Goal: Task Accomplishment & Management: Complete application form

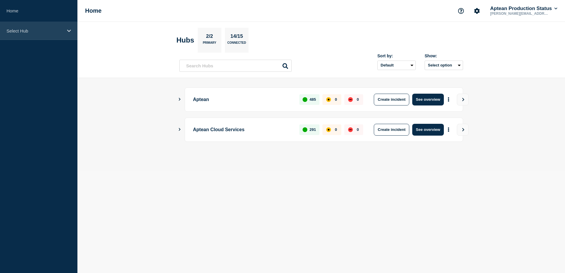
click at [60, 35] on div "Select Hub" at bounding box center [38, 31] width 77 height 18
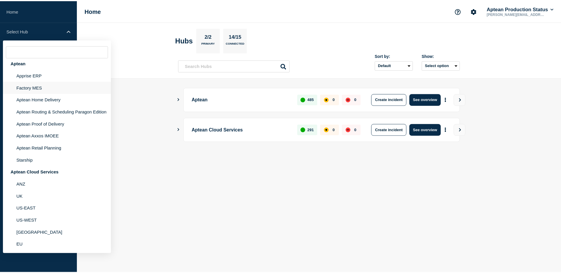
scroll to position [9, 0]
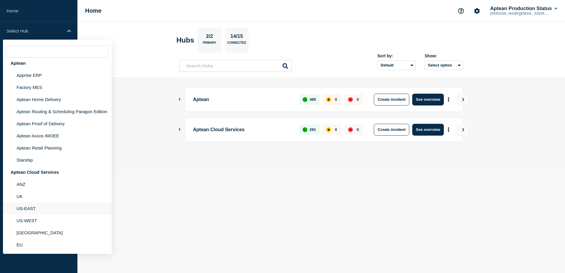
click at [16, 210] on li "US-EAST" at bounding box center [57, 208] width 109 height 12
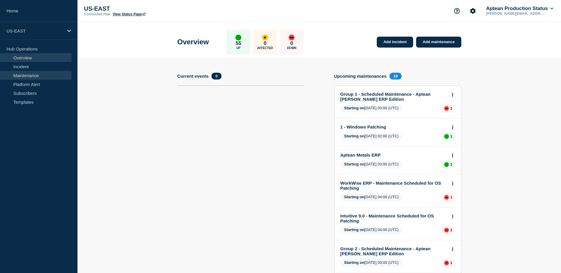
click at [26, 76] on link "Maintenance" at bounding box center [36, 75] width 72 height 9
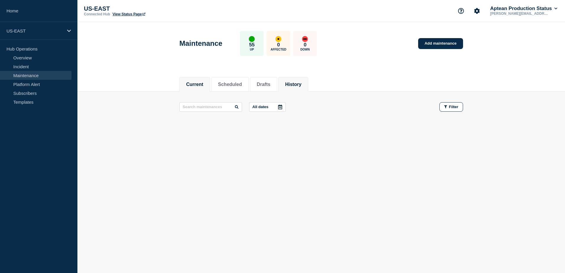
click at [298, 85] on button "History" at bounding box center [293, 84] width 16 height 5
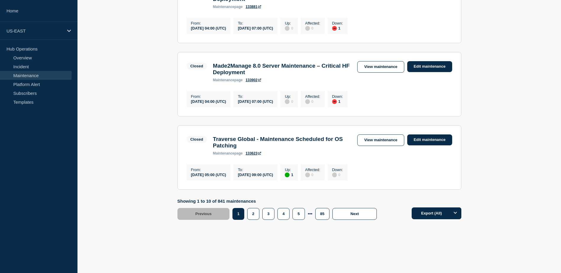
scroll to position [676, 0]
click at [249, 215] on button "2" at bounding box center [253, 214] width 12 height 12
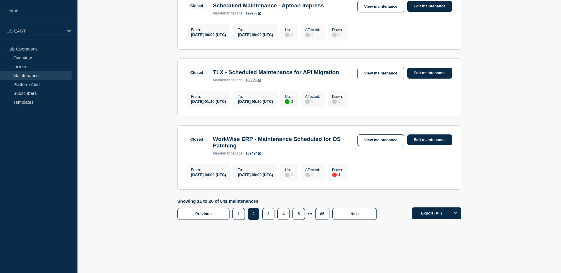
scroll to position [676, 0]
click at [263, 213] on button "3" at bounding box center [268, 214] width 12 height 12
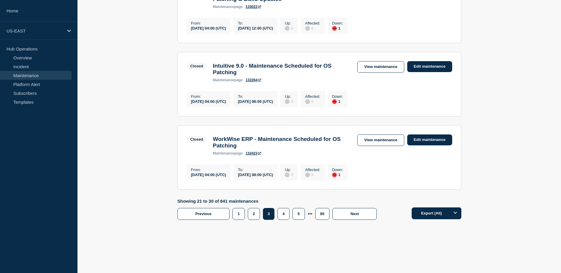
scroll to position [676, 0]
click at [254, 211] on button "2" at bounding box center [254, 214] width 12 height 12
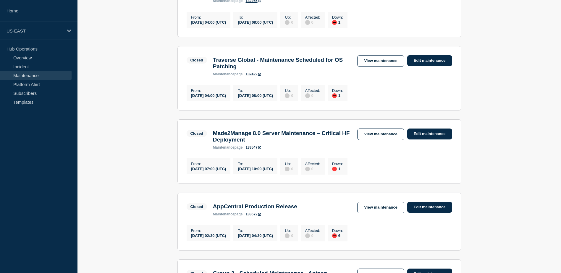
scroll to position [292, 0]
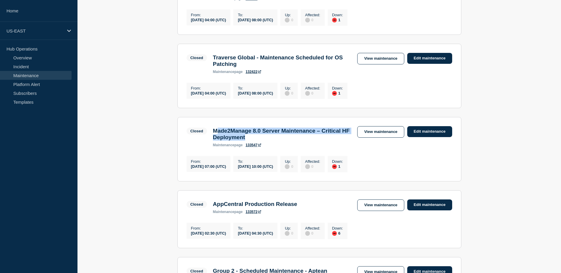
drag, startPoint x: 286, startPoint y: 160, endPoint x: 218, endPoint y: 154, distance: 68.9
click at [218, 141] on h3 "Made2Manage 8.0 Server Maintenance – Critical HF Deployment" at bounding box center [282, 134] width 139 height 13
click at [325, 141] on h3 "Made2Manage 8.0 Server Maintenance – Critical HF Deployment" at bounding box center [282, 134] width 139 height 13
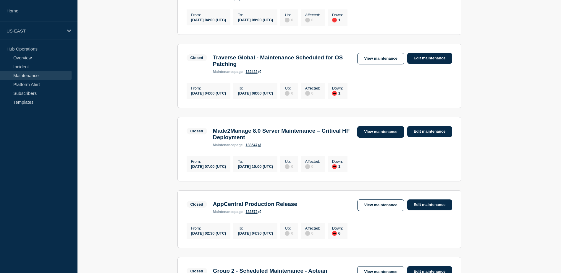
click at [376, 138] on link "View maintenance" at bounding box center [380, 132] width 47 height 12
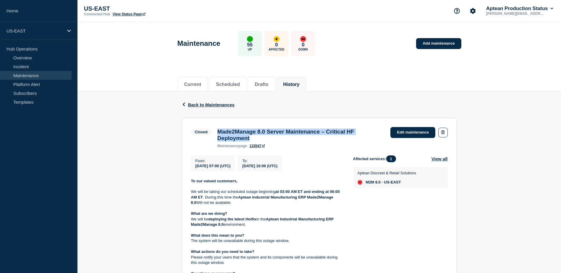
drag, startPoint x: 256, startPoint y: 141, endPoint x: 218, endPoint y: 134, distance: 39.0
click at [218, 134] on h3 "Made2Manage 8.0 Server Maintenance – Critical HF Deployment" at bounding box center [300, 135] width 167 height 13
copy h3 "Made2Manage 8.0 Server Maintenance – Critical HF Deployment"
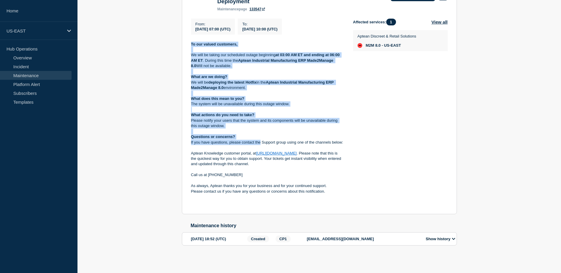
scroll to position [142, 0]
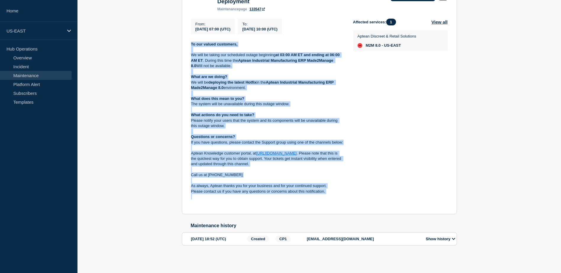
drag, startPoint x: 195, startPoint y: 97, endPoint x: 321, endPoint y: 194, distance: 158.5
click at [321, 194] on section "Closed Made2Manage 8.0 Server Maintenance – Critical HF Deployment maintenance …" at bounding box center [319, 98] width 275 height 234
copy div "Lo ips dolors ametconse, Ad elit se doeius tem incididun utlabo etdolorem al 24…"
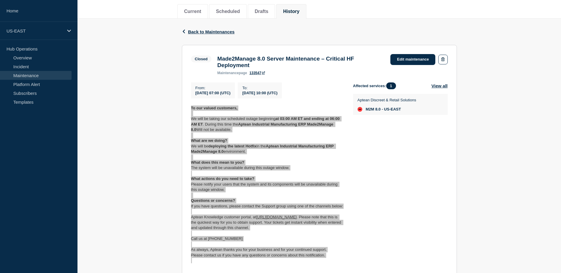
scroll to position [53, 0]
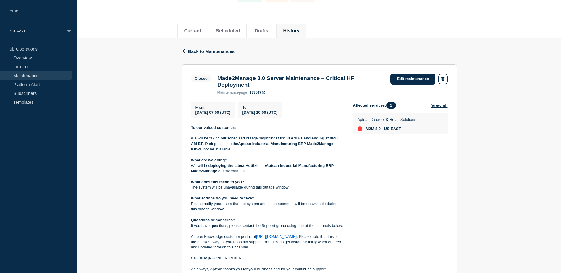
click at [512, 134] on div "Back Back to Maintenances Closed Made2Manage 8.0 Server Maintenance – Critical …" at bounding box center [318, 193] width 483 height 310
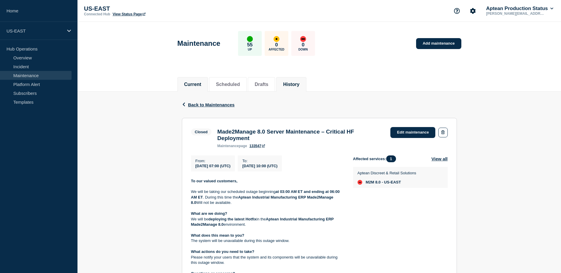
click at [195, 85] on button "Current" at bounding box center [192, 84] width 17 height 5
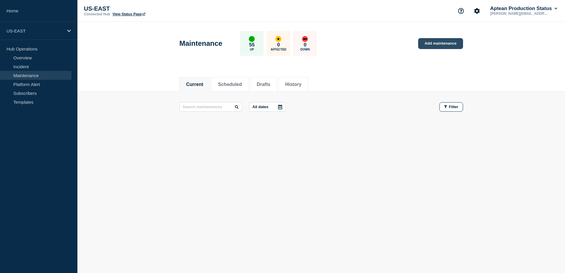
click at [446, 44] on link "Add maintenance" at bounding box center [440, 43] width 45 height 11
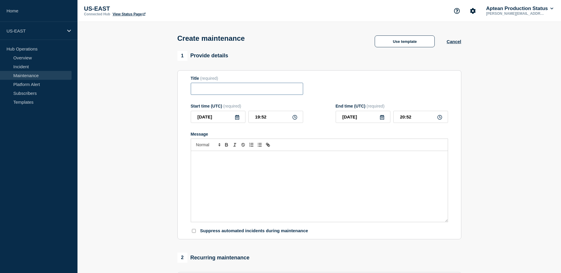
click at [246, 93] on input "Title" at bounding box center [247, 89] width 112 height 12
paste input "Made2Manage 8.0 Server Maintenance – Critical HF Deployment"
drag, startPoint x: 296, startPoint y: 90, endPoint x: 179, endPoint y: 89, distance: 116.8
click at [179, 89] on section "Title (required) Made2Manage 8.0 Server Maintenance – Critical HF Deployment St…" at bounding box center [319, 154] width 284 height 169
click at [200, 91] on input "Made2Manage 8.0 Server Maintenance – Critical HF Deployment" at bounding box center [247, 89] width 112 height 12
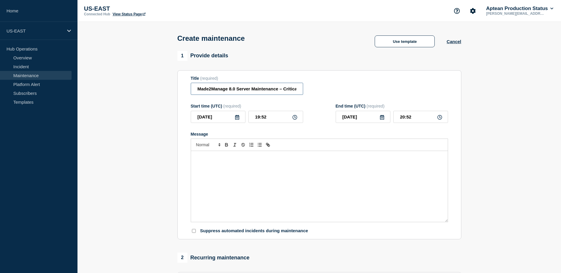
scroll to position [0, 36]
drag, startPoint x: 197, startPoint y: 90, endPoint x: 317, endPoint y: 90, distance: 120.3
click at [317, 90] on div "Title (required) Made2Manage 8.0 Server Maintenance – Critical HF Deployment" at bounding box center [319, 85] width 257 height 19
click at [298, 90] on input "Made2Manage 8.0 Server Maintenance – Critical HF Deployment" at bounding box center [247, 89] width 112 height 12
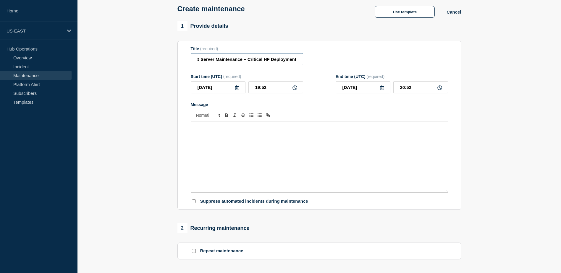
type input "Made2Manage 8.0 Server Maintenance – Critical HF Deployment"
click at [220, 136] on div "Message" at bounding box center [319, 156] width 257 height 71
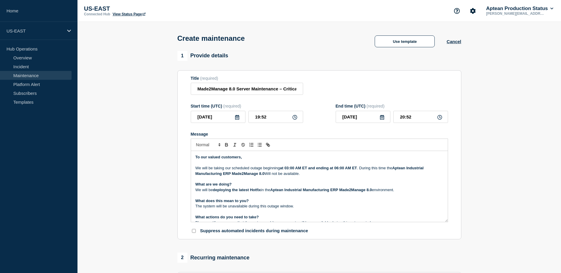
click at [237, 118] on icon at bounding box center [237, 117] width 5 height 5
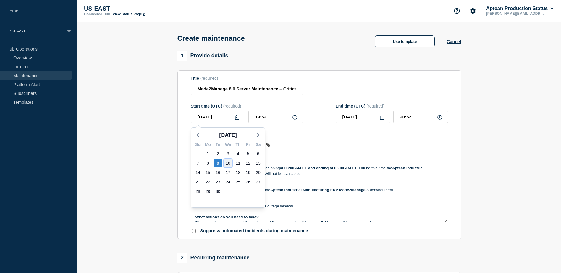
click at [228, 160] on div "10" at bounding box center [228, 163] width 8 height 8
type input "2025-09-10"
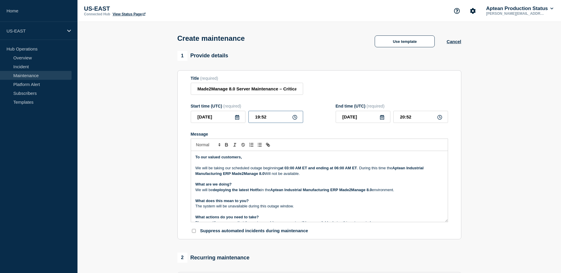
click at [259, 119] on input "19:52" at bounding box center [275, 117] width 55 height 12
type input "07:52"
type input "08:52"
type input "07:00"
click at [404, 119] on input "08:00" at bounding box center [420, 117] width 55 height 12
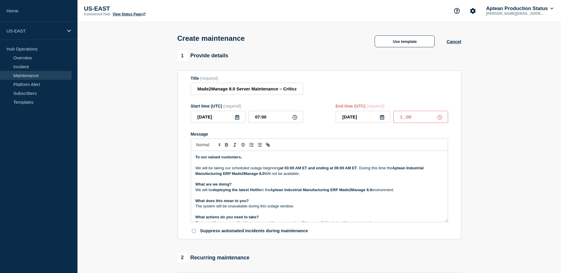
type input "10:00"
click at [456, 156] on section "Title (required) Made2Manage 8.0 Server Maintenance – Critical HF Deployment St…" at bounding box center [319, 154] width 284 height 169
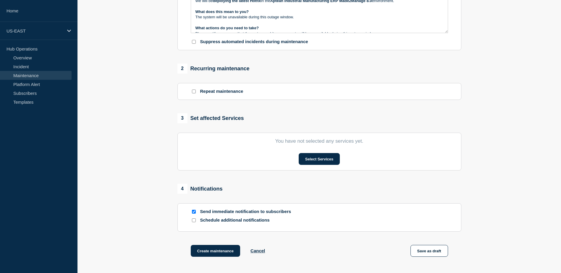
scroll to position [183, 0]
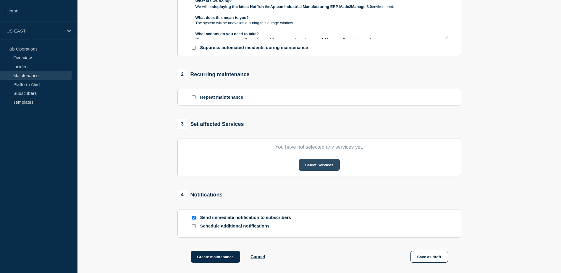
click at [304, 164] on button "Select Services" at bounding box center [319, 165] width 41 height 12
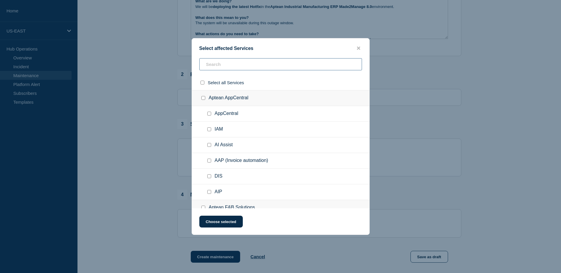
click at [228, 64] on input "text" at bounding box center [280, 64] width 163 height 12
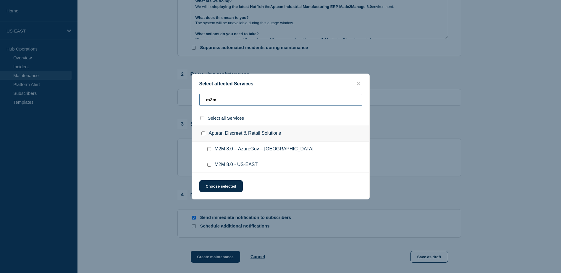
type input "m2m"
click at [207, 168] on div at bounding box center [210, 165] width 9 height 6
click at [208, 165] on input "M2M 8.0 - US-EAST checkbox" at bounding box center [209, 165] width 4 height 4
checkbox input "true"
click at [210, 151] on input "M2M 8.0 – AzureGov – US East checkbox" at bounding box center [209, 149] width 4 height 4
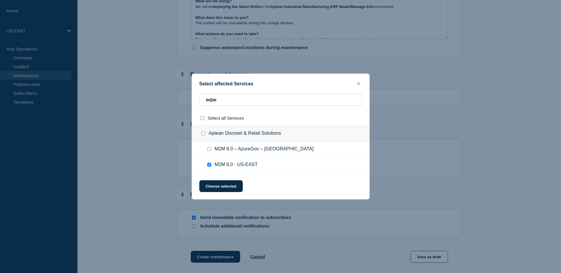
checkbox input "true"
click at [217, 186] on button "Choose selected" at bounding box center [220, 186] width 43 height 12
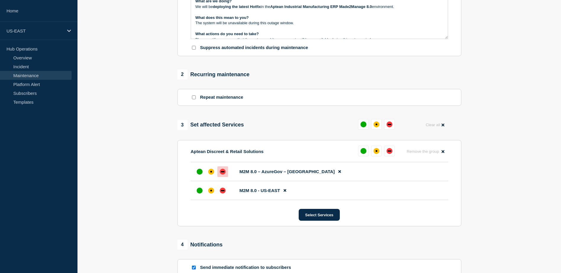
click at [219, 174] on div at bounding box center [222, 171] width 11 height 11
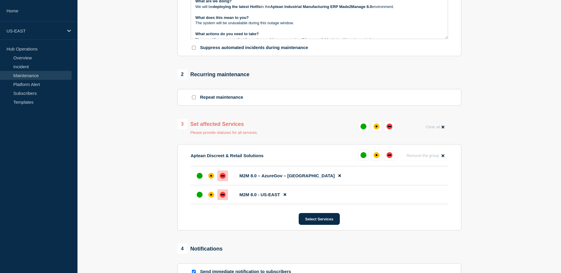
click at [220, 198] on div "down" at bounding box center [223, 195] width 6 height 6
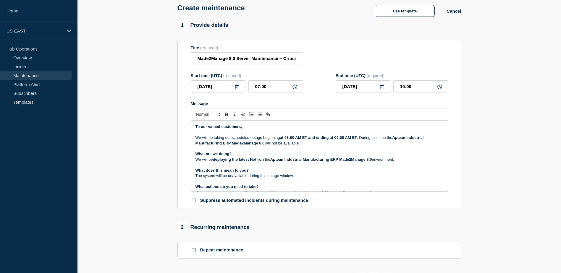
scroll to position [0, 0]
